Goal: Check status: Check status

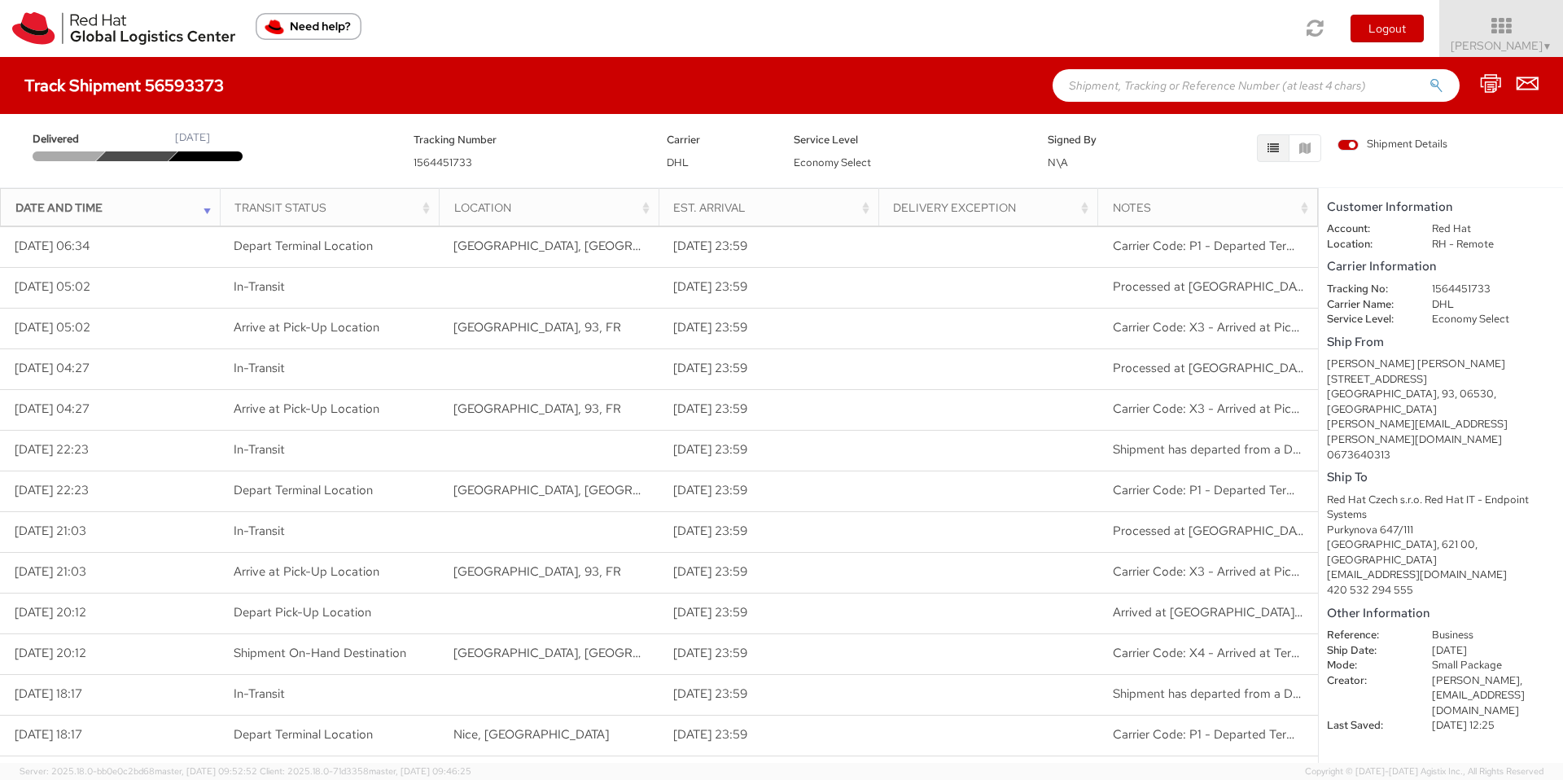
click at [205, 212] on div "Date and Time" at bounding box center [114, 207] width 199 height 16
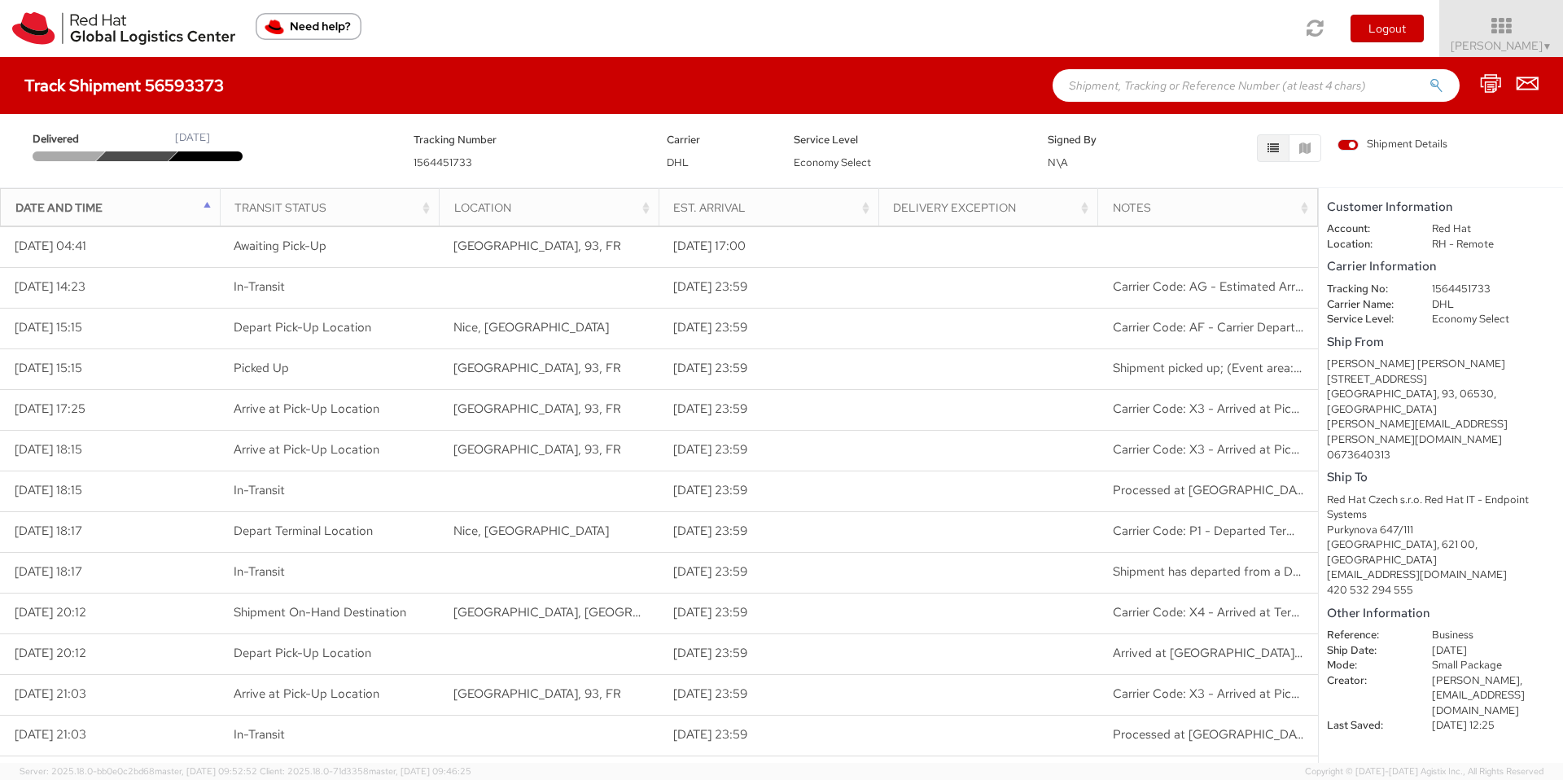
click at [205, 212] on div "Date and Time" at bounding box center [114, 207] width 199 height 16
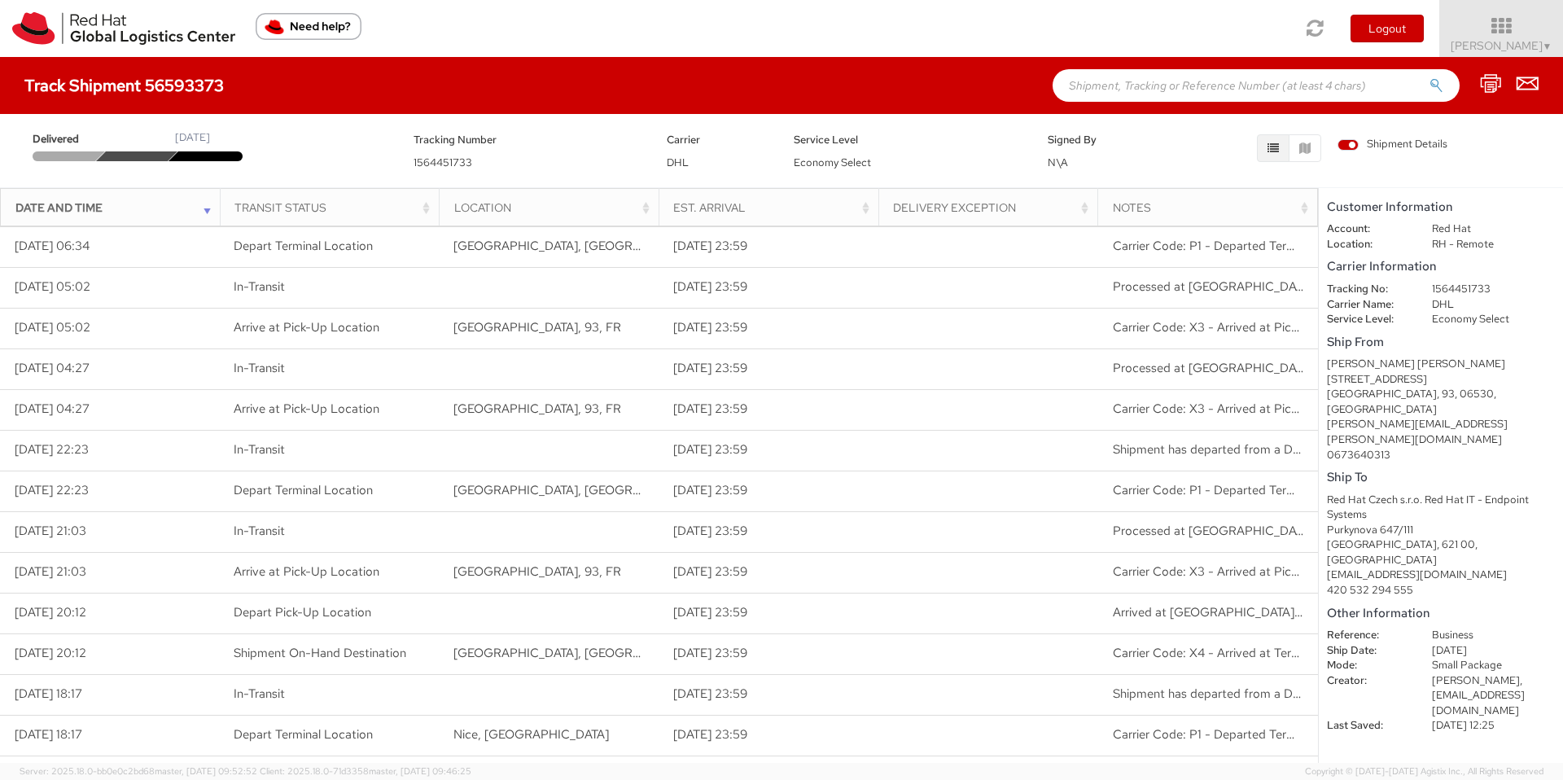
click at [1392, 149] on span "Shipment Details" at bounding box center [1393, 144] width 110 height 15
click at [0, 0] on input "Shipment Details" at bounding box center [0, 0] width 0 height 0
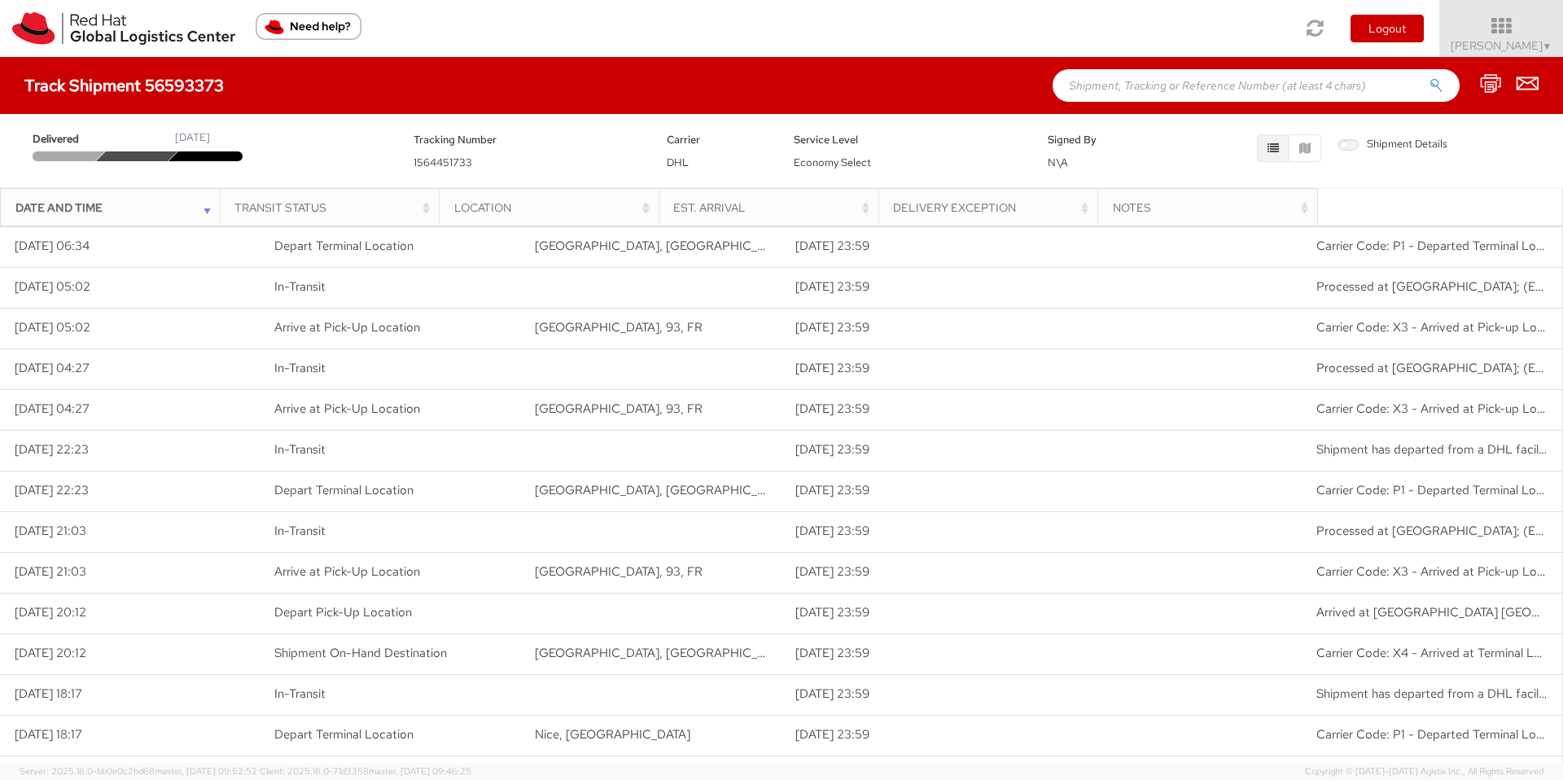
click at [1392, 149] on span "Shipment Details" at bounding box center [1393, 144] width 110 height 15
click at [0, 0] on input "Shipment Details" at bounding box center [0, 0] width 0 height 0
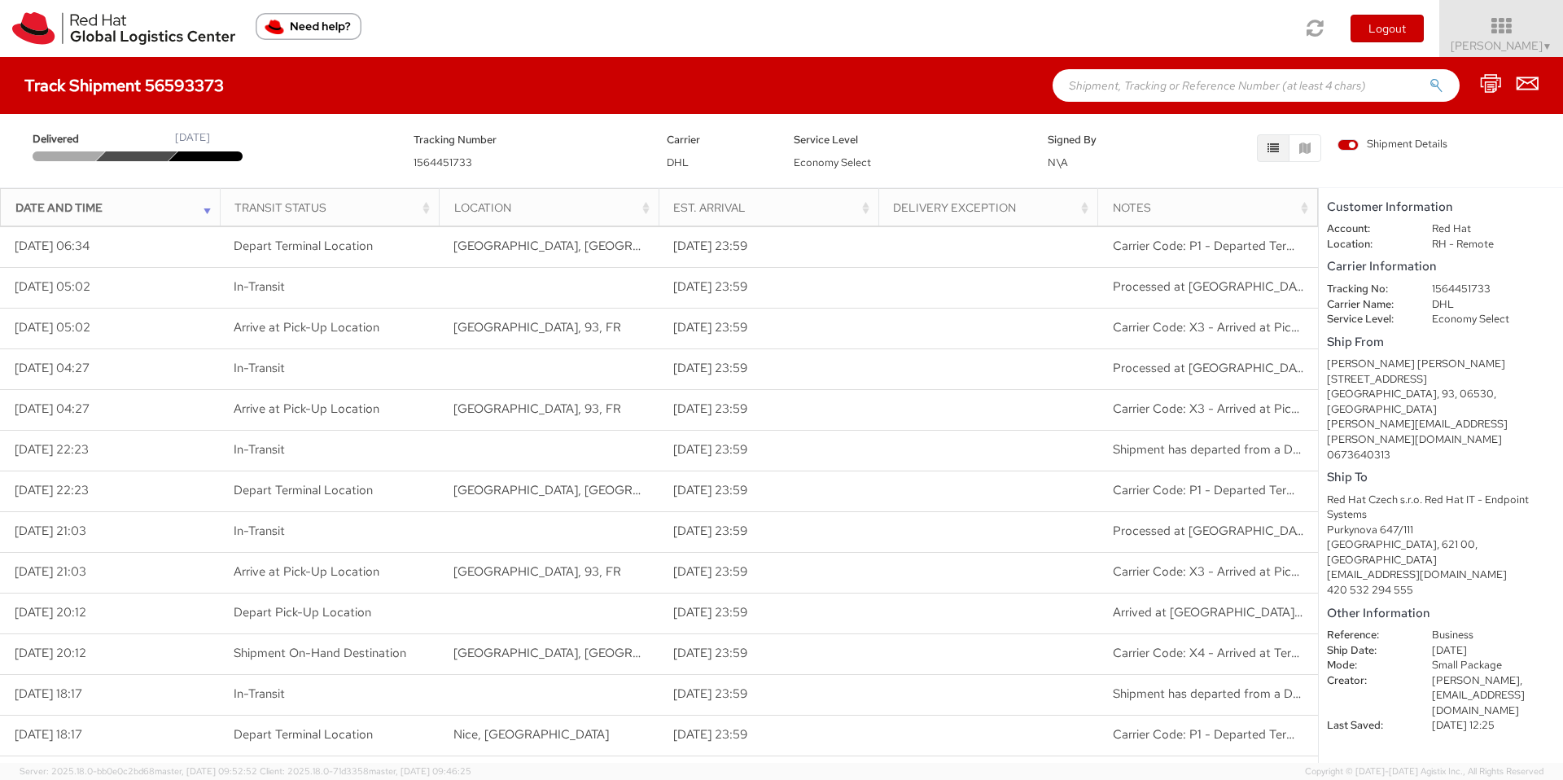
click at [1392, 149] on span "Shipment Details" at bounding box center [1393, 144] width 110 height 15
click at [0, 0] on input "Shipment Details" at bounding box center [0, 0] width 0 height 0
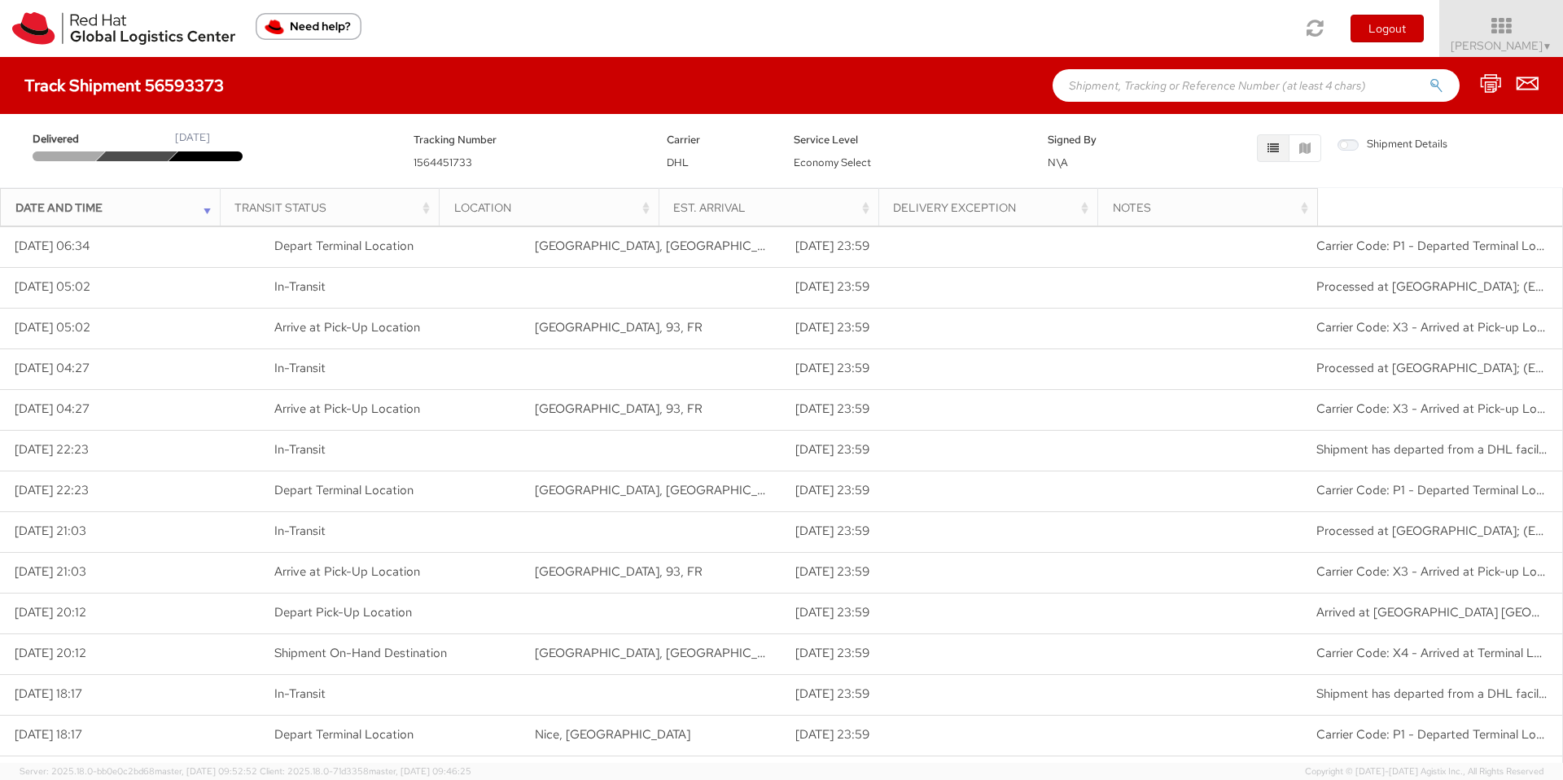
click at [1392, 149] on span "Shipment Details" at bounding box center [1393, 144] width 110 height 15
click at [0, 0] on input "Shipment Details" at bounding box center [0, 0] width 0 height 0
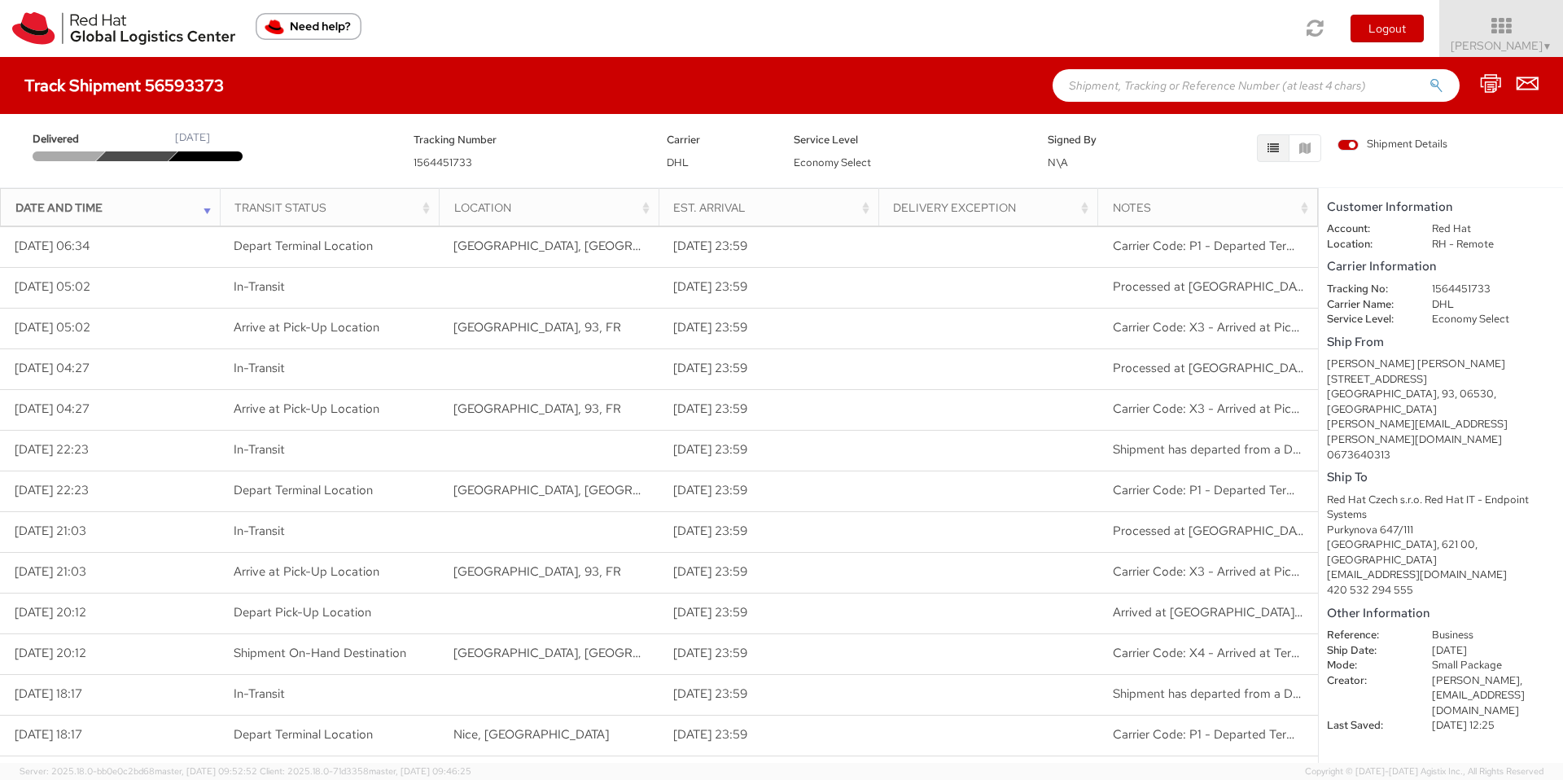
click at [1392, 149] on span "Shipment Details" at bounding box center [1393, 144] width 110 height 15
click at [0, 0] on input "Shipment Details" at bounding box center [0, 0] width 0 height 0
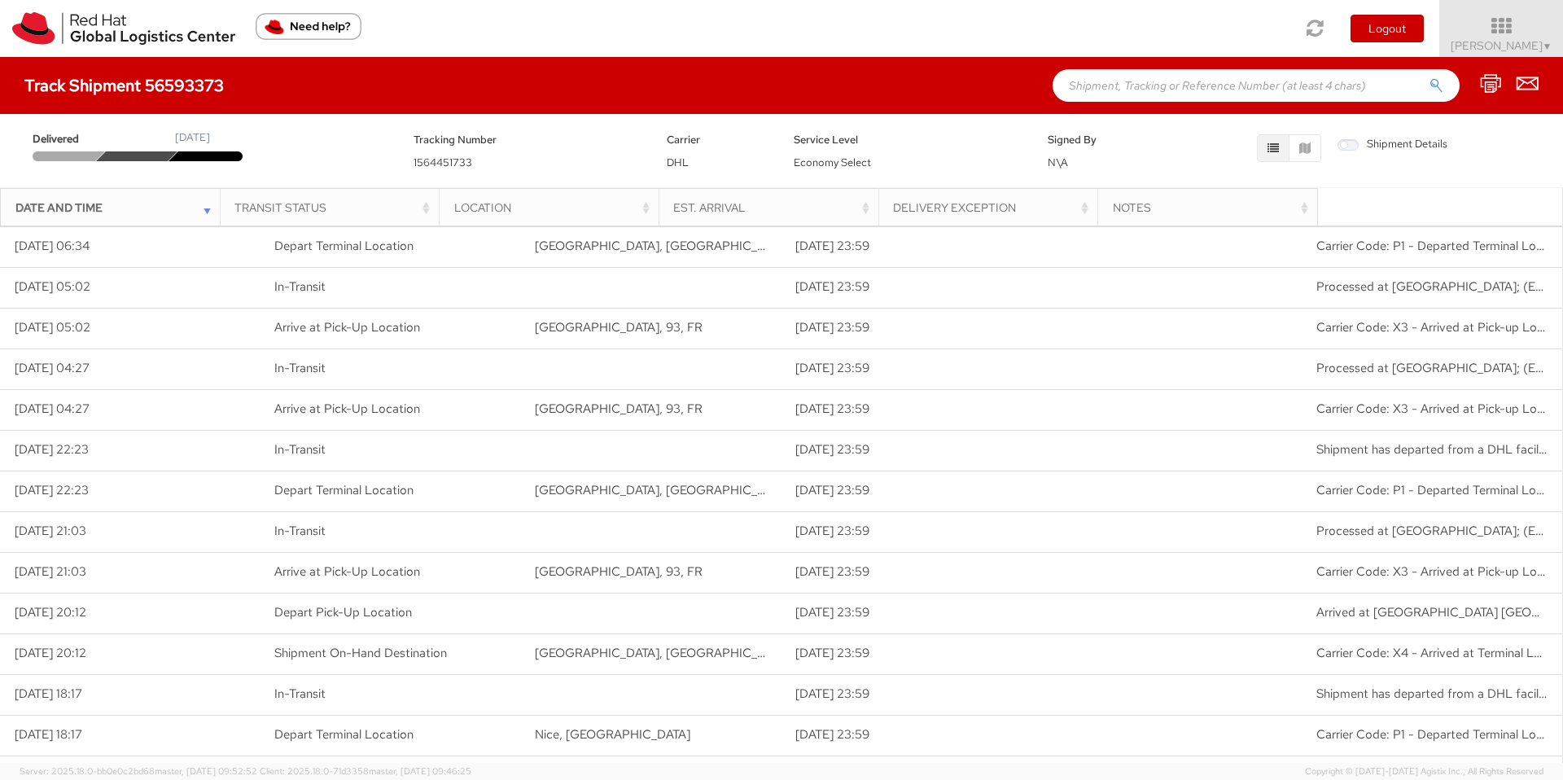
click at [1392, 148] on span "Shipment Details" at bounding box center [1393, 144] width 110 height 15
click at [0, 0] on input "Shipment Details" at bounding box center [0, 0] width 0 height 0
